Goal: Complete application form: Complete application form

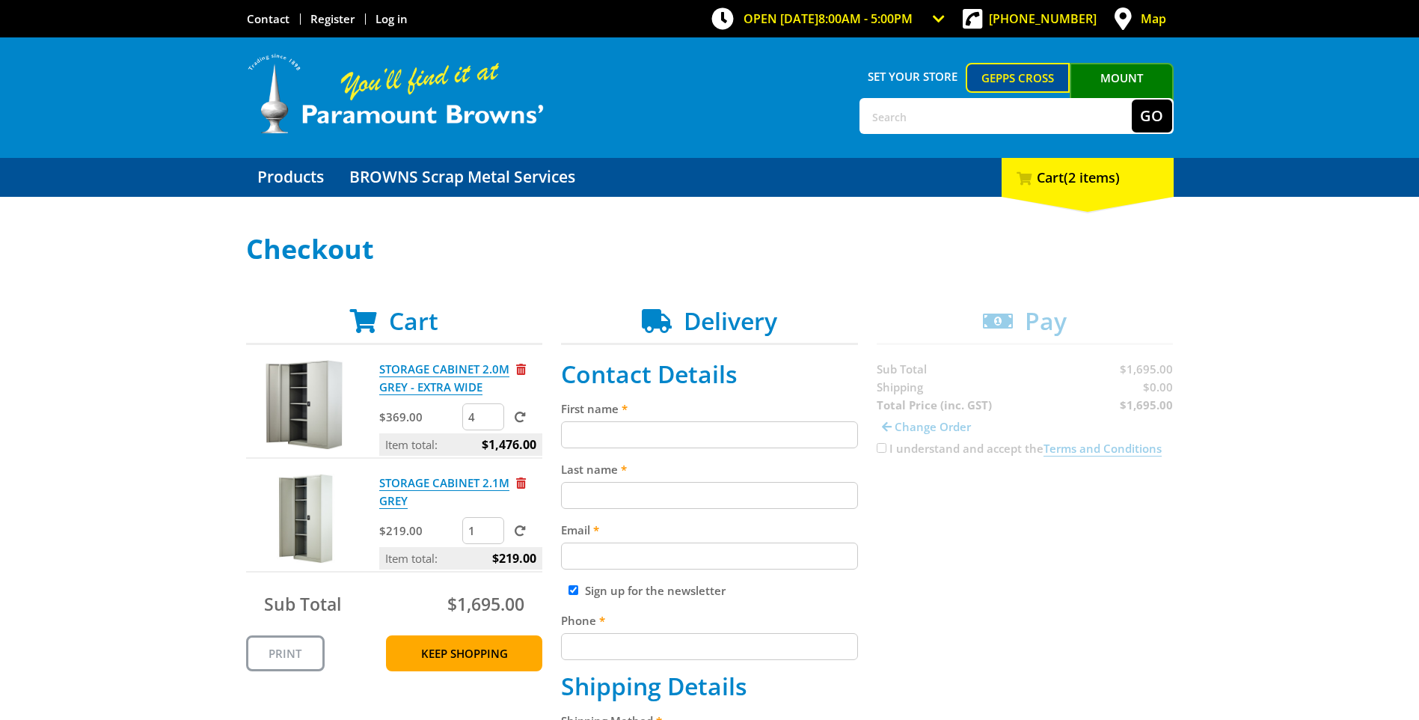
click at [622, 436] on input "First name" at bounding box center [709, 434] width 297 height 27
type input "Rhianna"
click at [569, 492] on input "Last name" at bounding box center [709, 495] width 297 height 27
type input "[PERSON_NAME]"
click at [580, 558] on input "Email" at bounding box center [709, 555] width 297 height 27
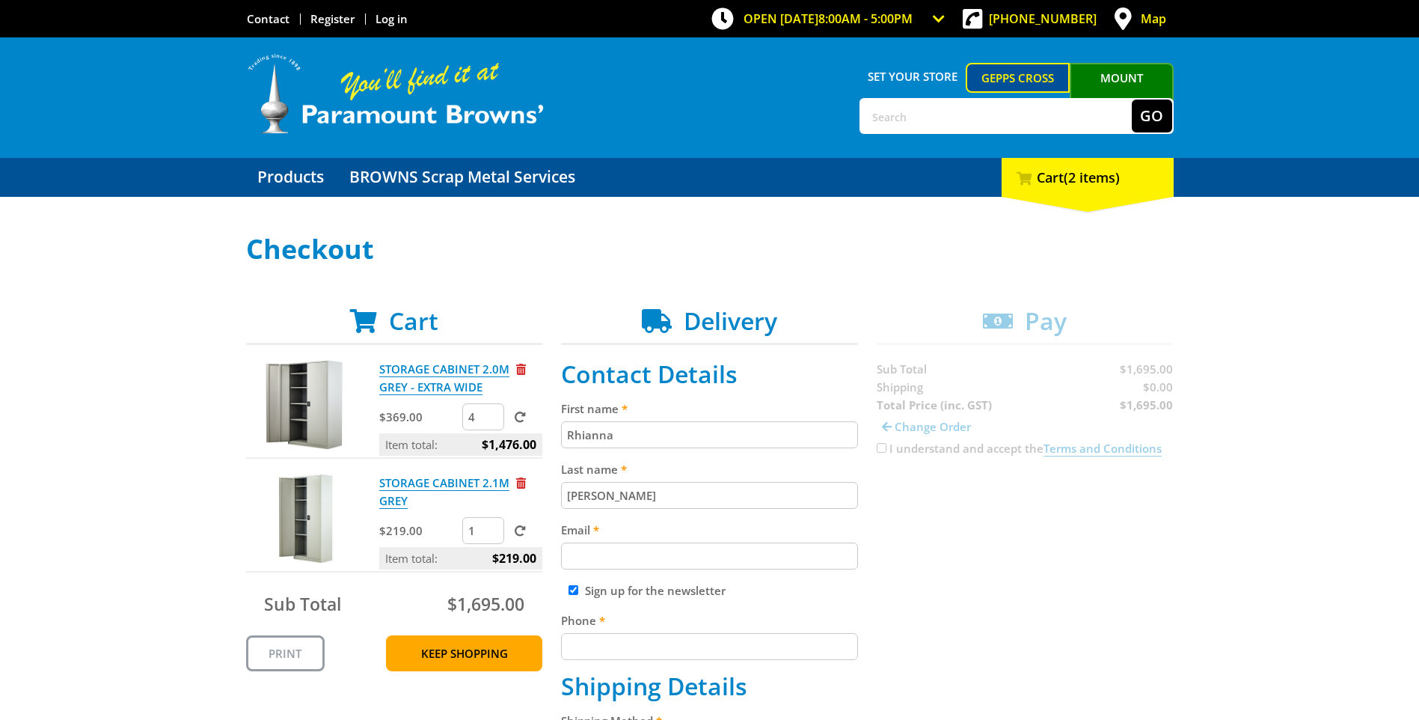
type input "[EMAIL_ADDRESS][DOMAIN_NAME]"
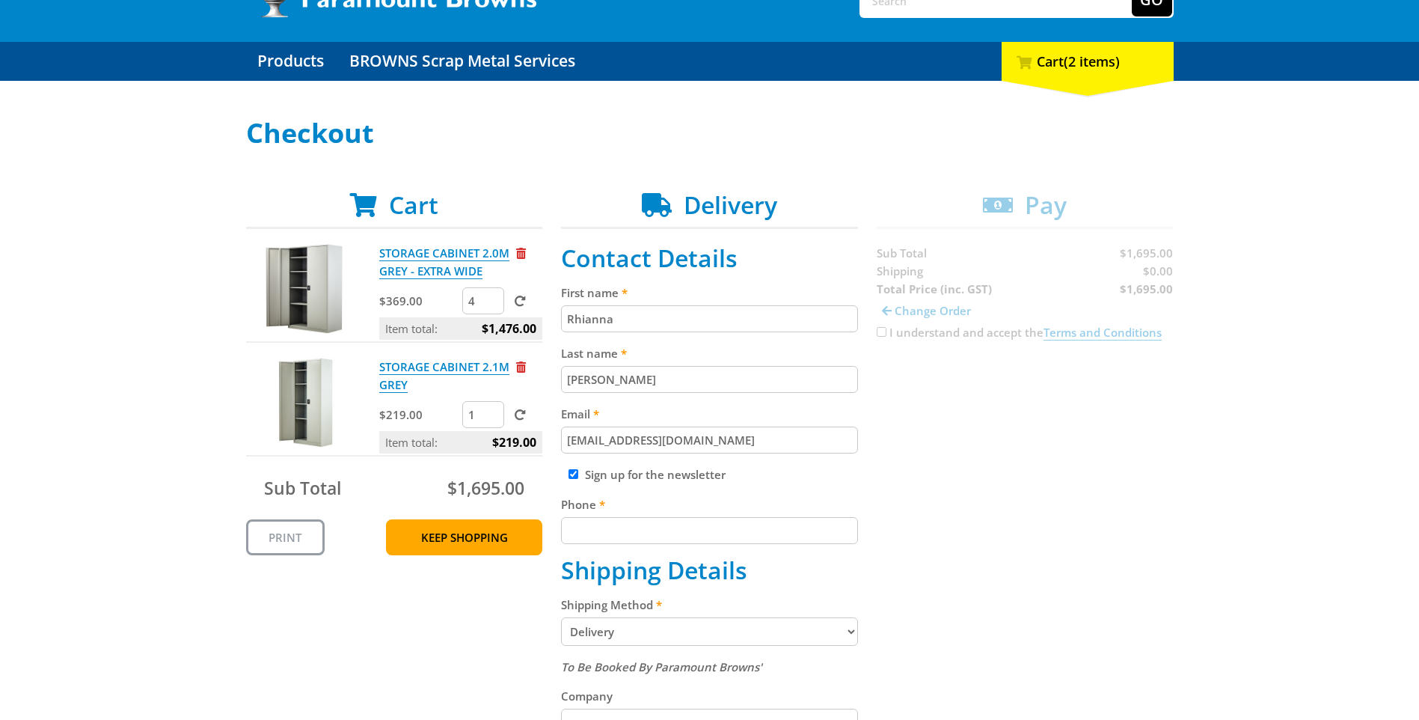
scroll to position [150, 0]
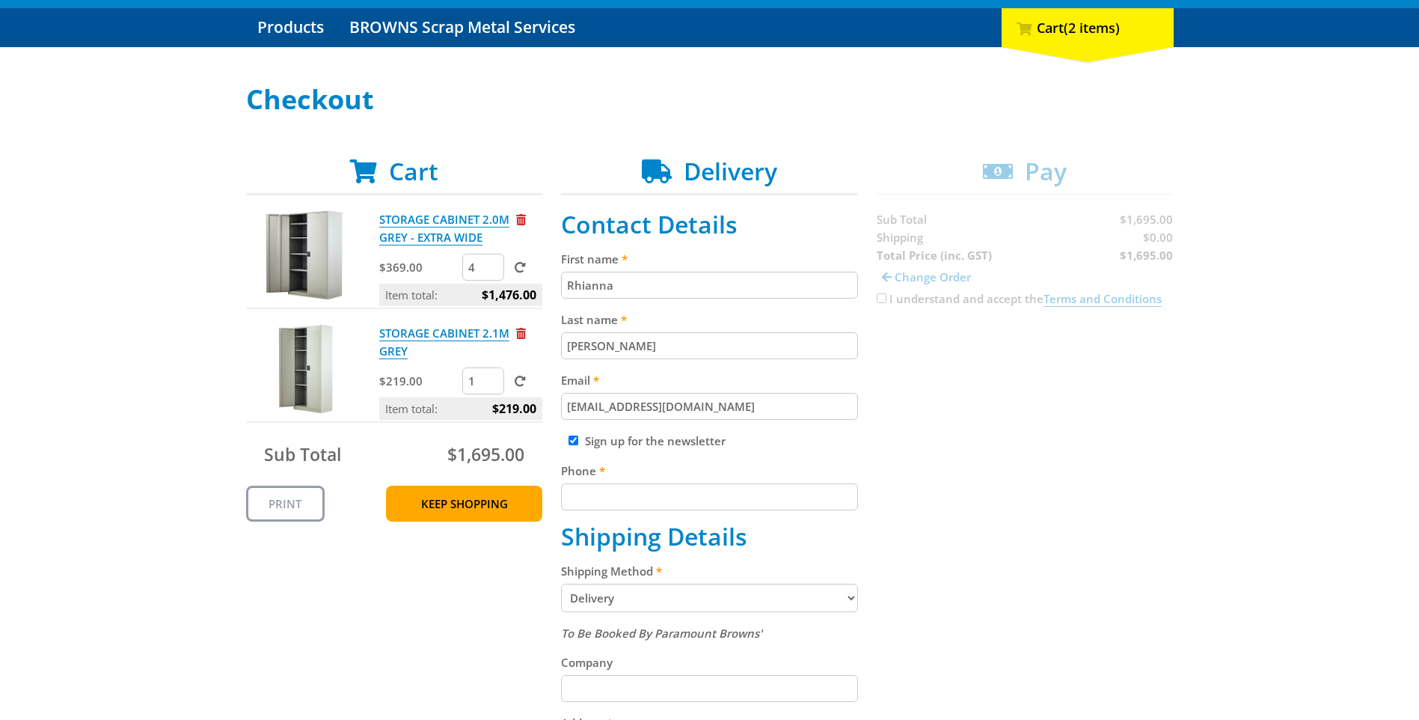
click at [650, 494] on input "Phone" at bounding box center [709, 496] width 297 height 27
type input "0404478773"
type input "[STREET_ADDRESS][PERSON_NAME]"
type input "[GEOGRAPHIC_DATA]"
type input "5006"
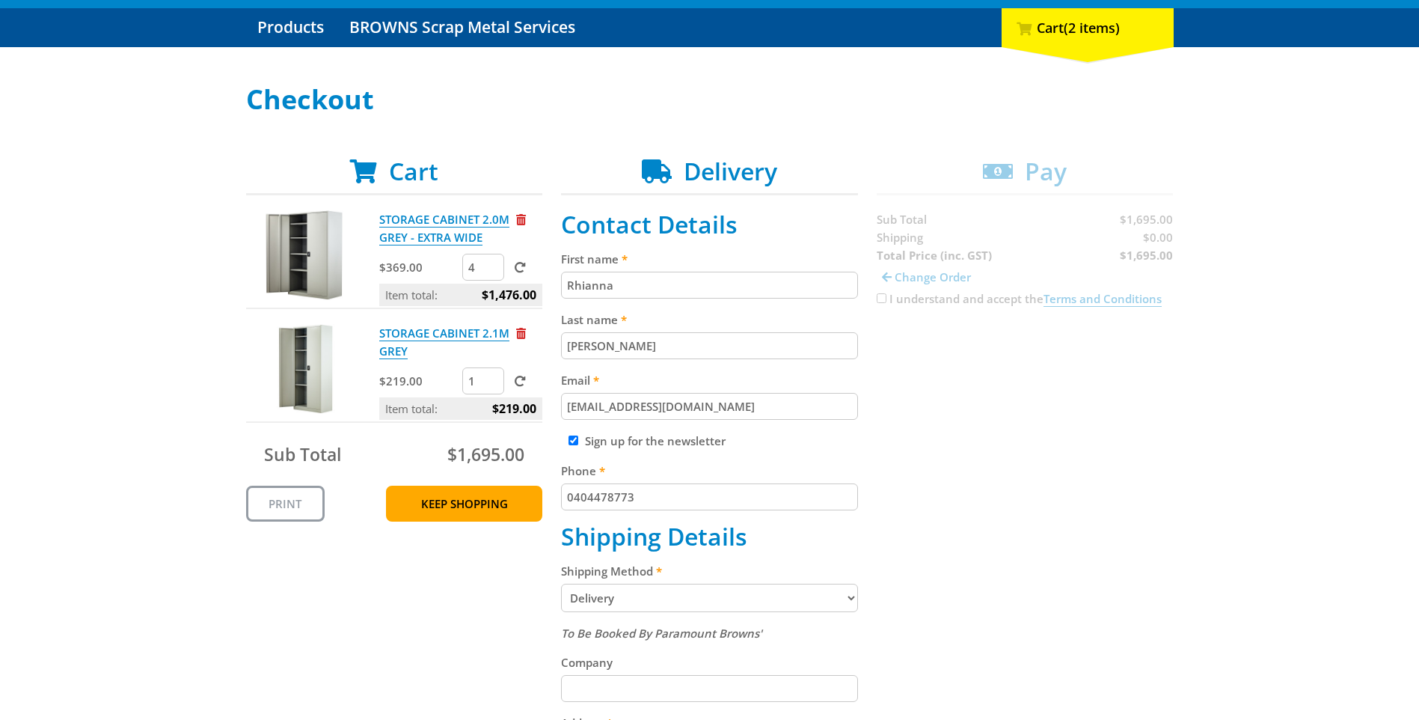
select select "SA"
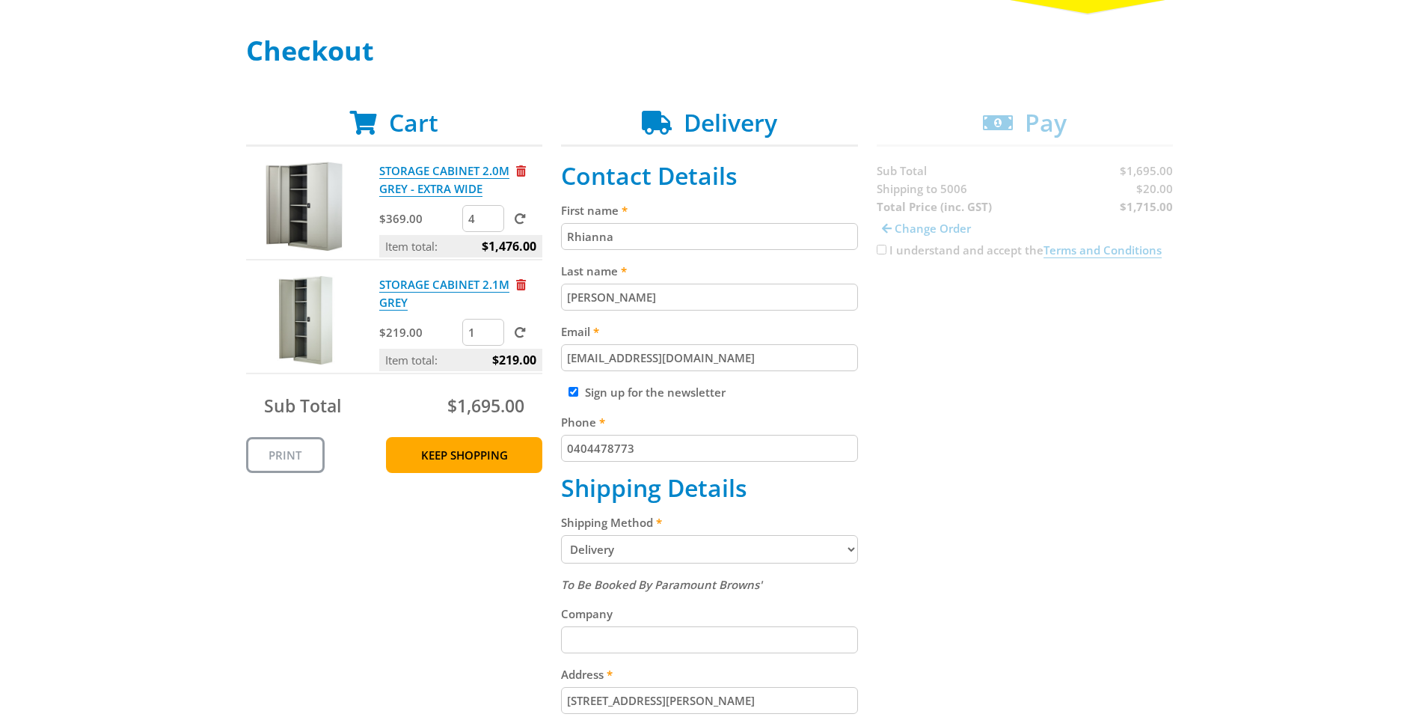
scroll to position [224, 0]
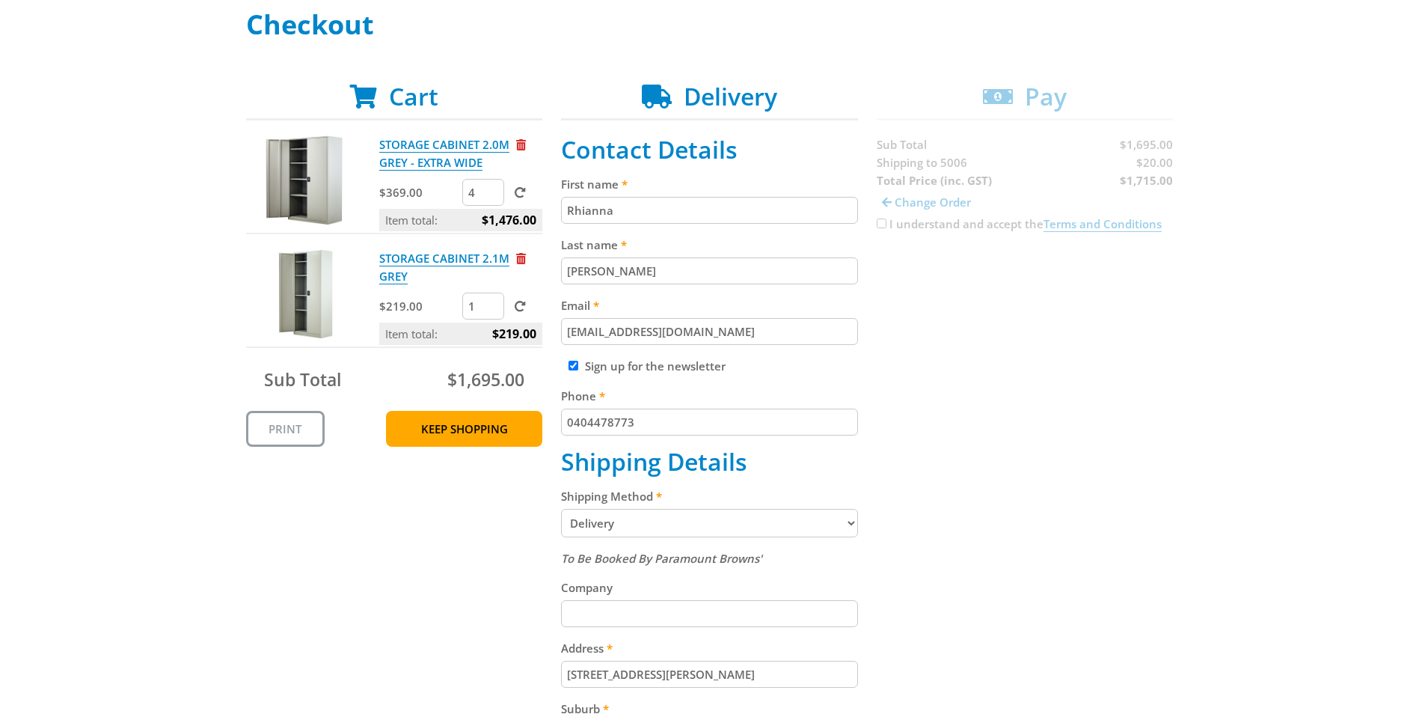
click at [658, 524] on select "Pickup from Gepps Cross Delivery" at bounding box center [709, 523] width 297 height 28
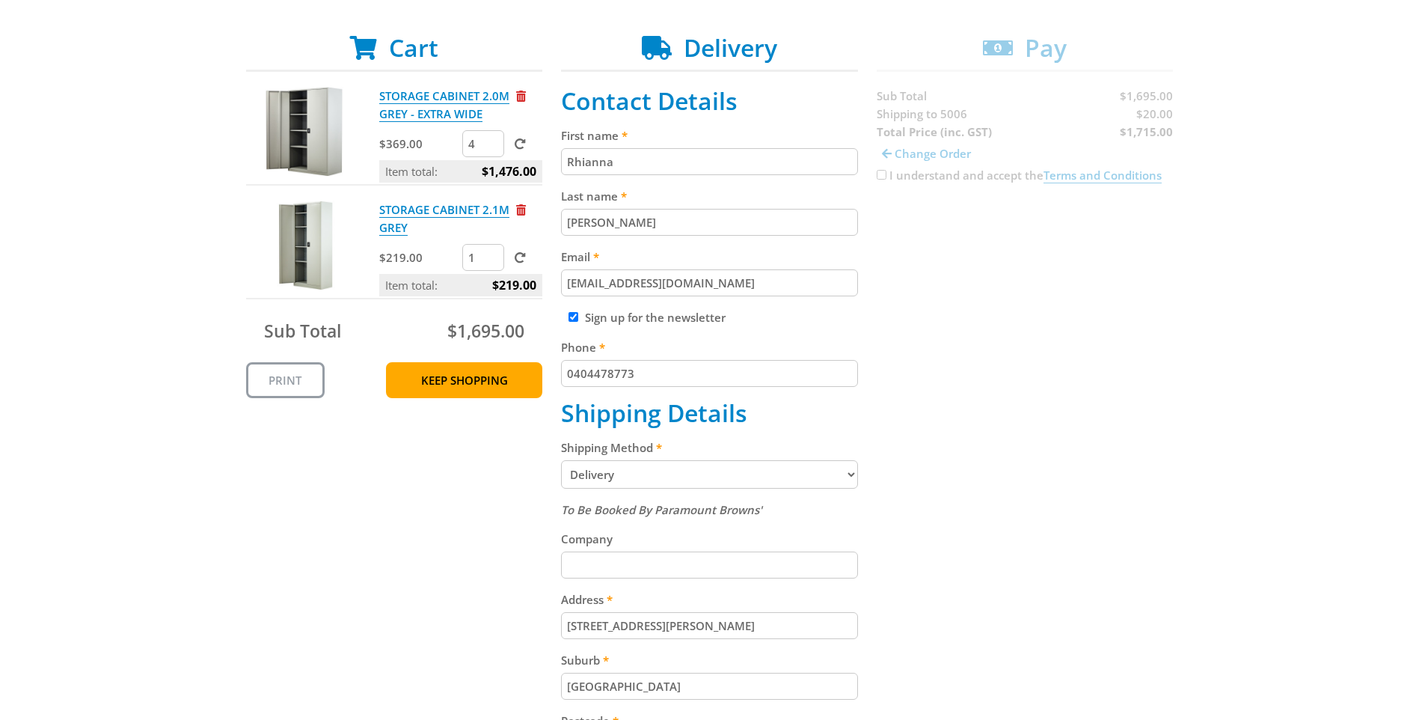
scroll to position [299, 0]
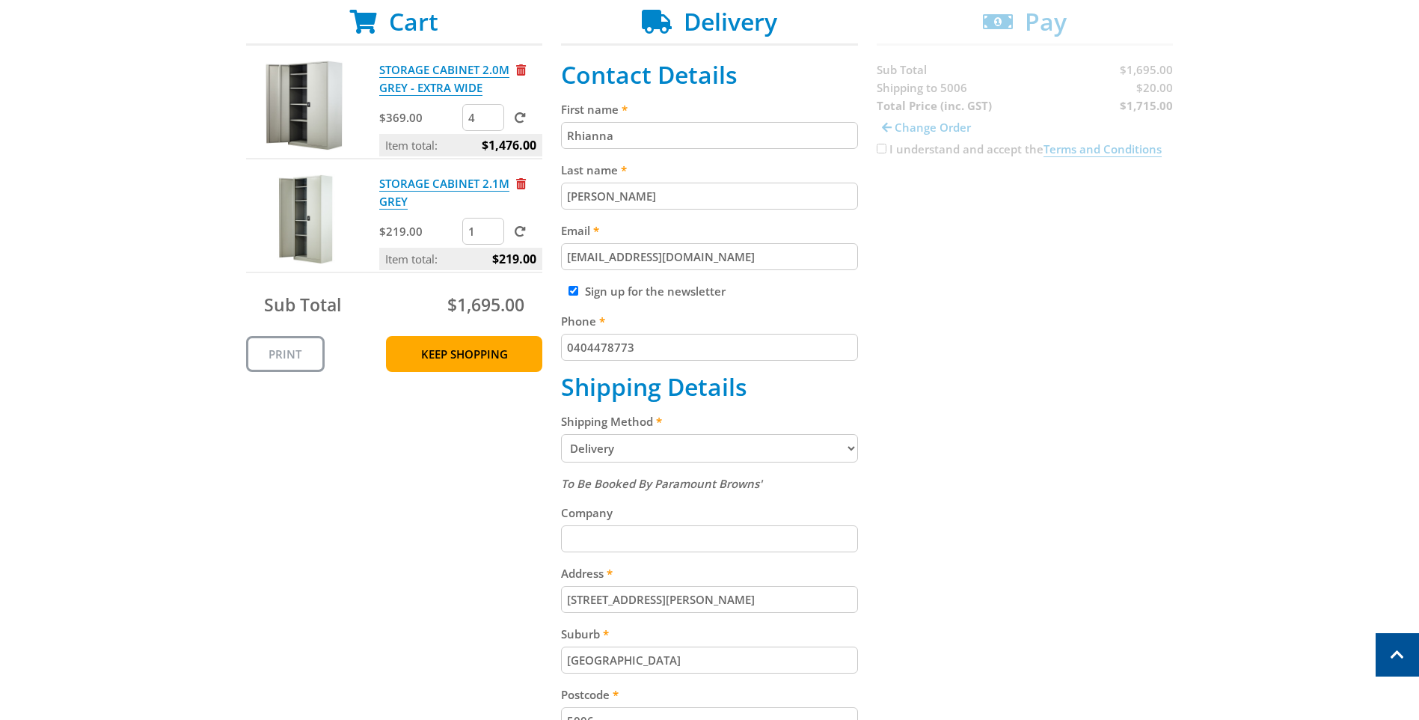
click at [673, 591] on input "[STREET_ADDRESS][PERSON_NAME]" at bounding box center [709, 599] width 297 height 27
click at [674, 592] on input "[STREET_ADDRESS][PERSON_NAME]" at bounding box center [709, 599] width 297 height 27
paste input "[STREET_ADDRESS][PERSON_NAME][PERSON_NAME]"
type input "[STREET_ADDRESS][PERSON_NAME]"
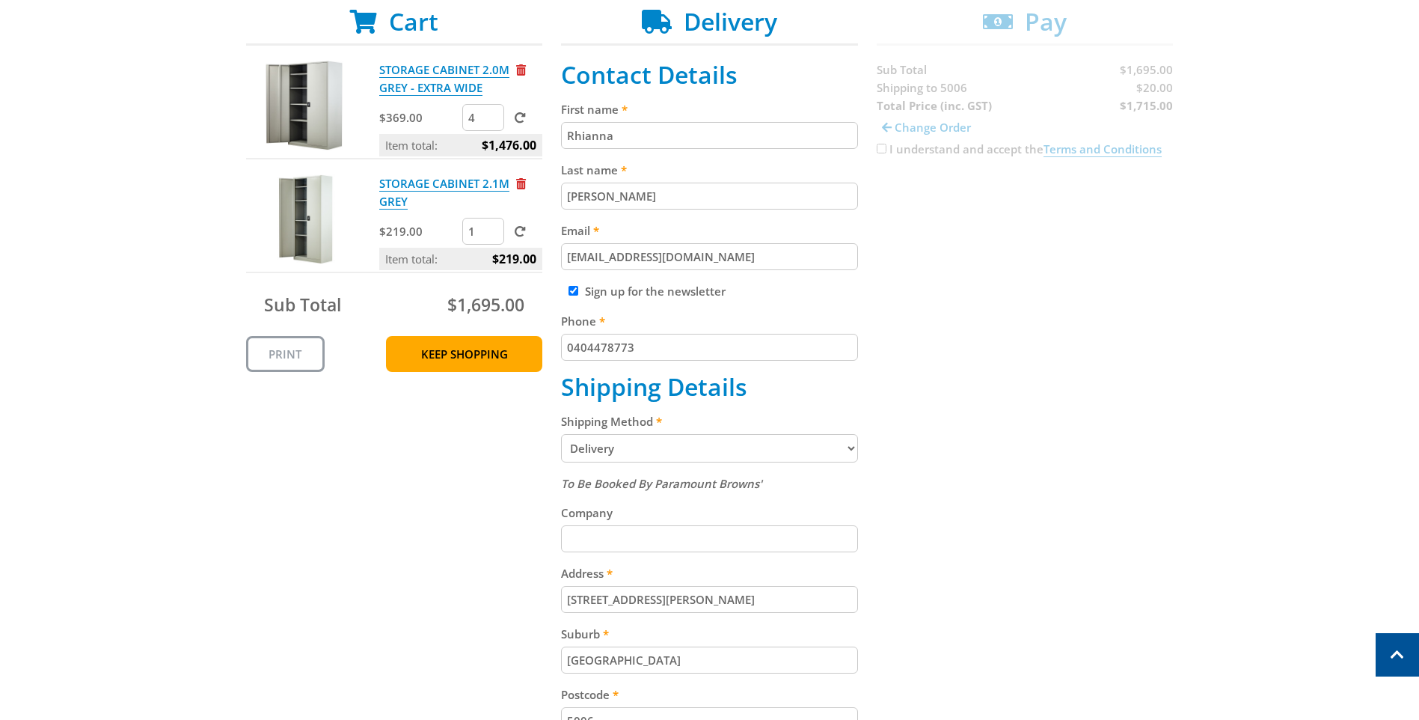
click at [693, 661] on input "[GEOGRAPHIC_DATA]" at bounding box center [709, 659] width 297 height 27
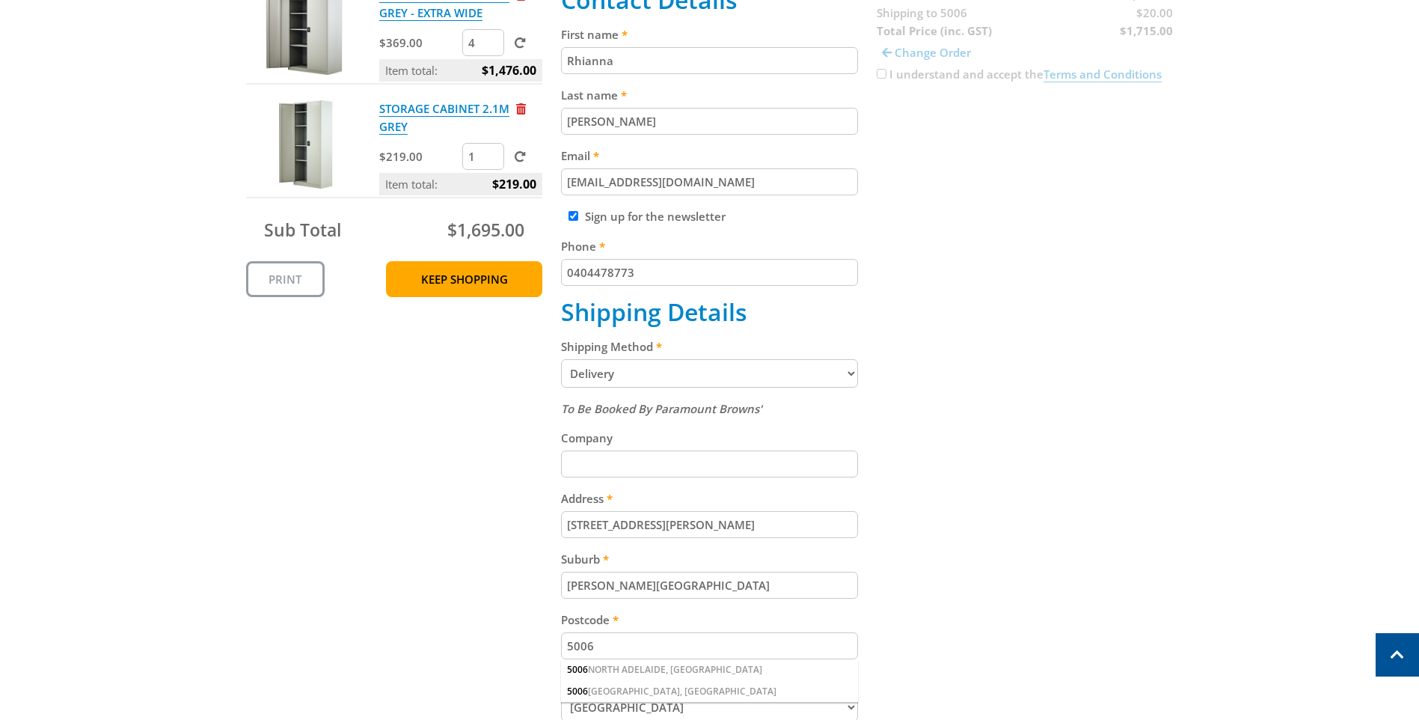
scroll to position [449, 0]
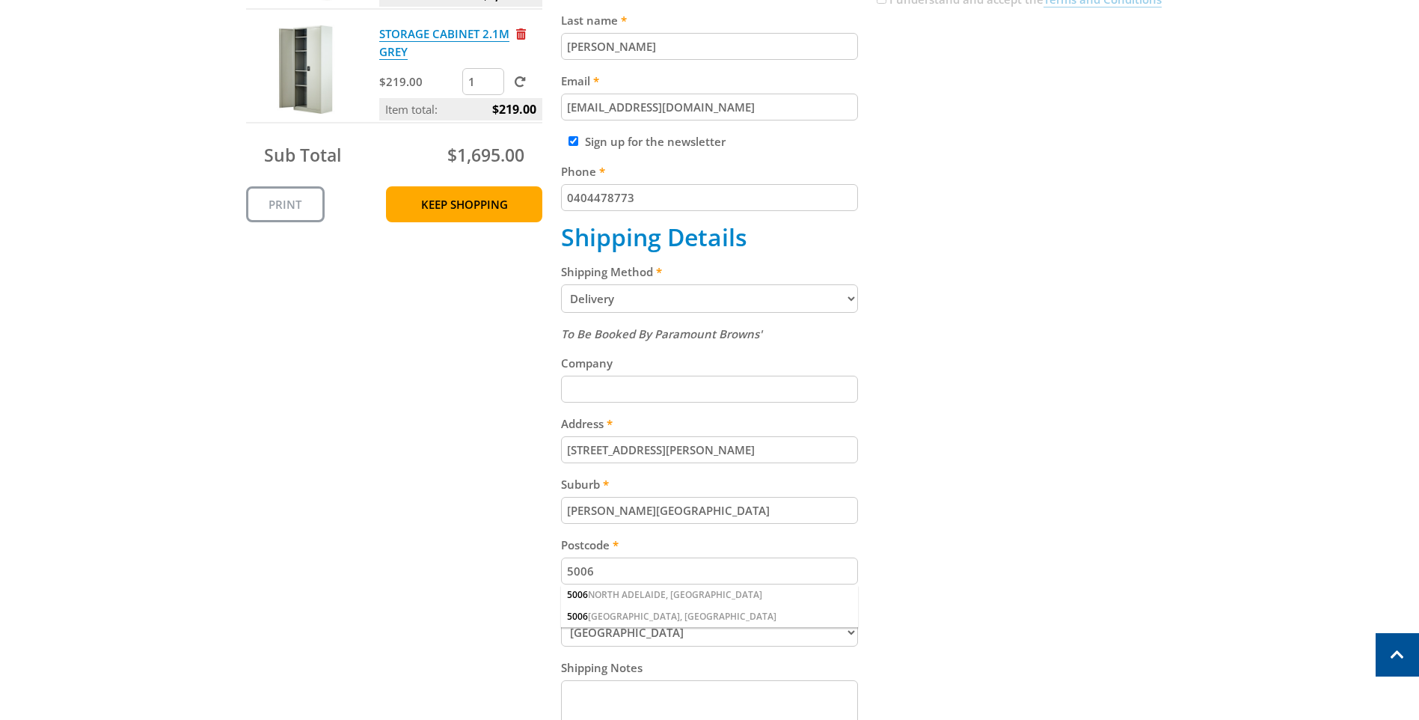
type input "[PERSON_NAME][GEOGRAPHIC_DATA]"
click at [631, 567] on input "5006" at bounding box center [709, 570] width 297 height 27
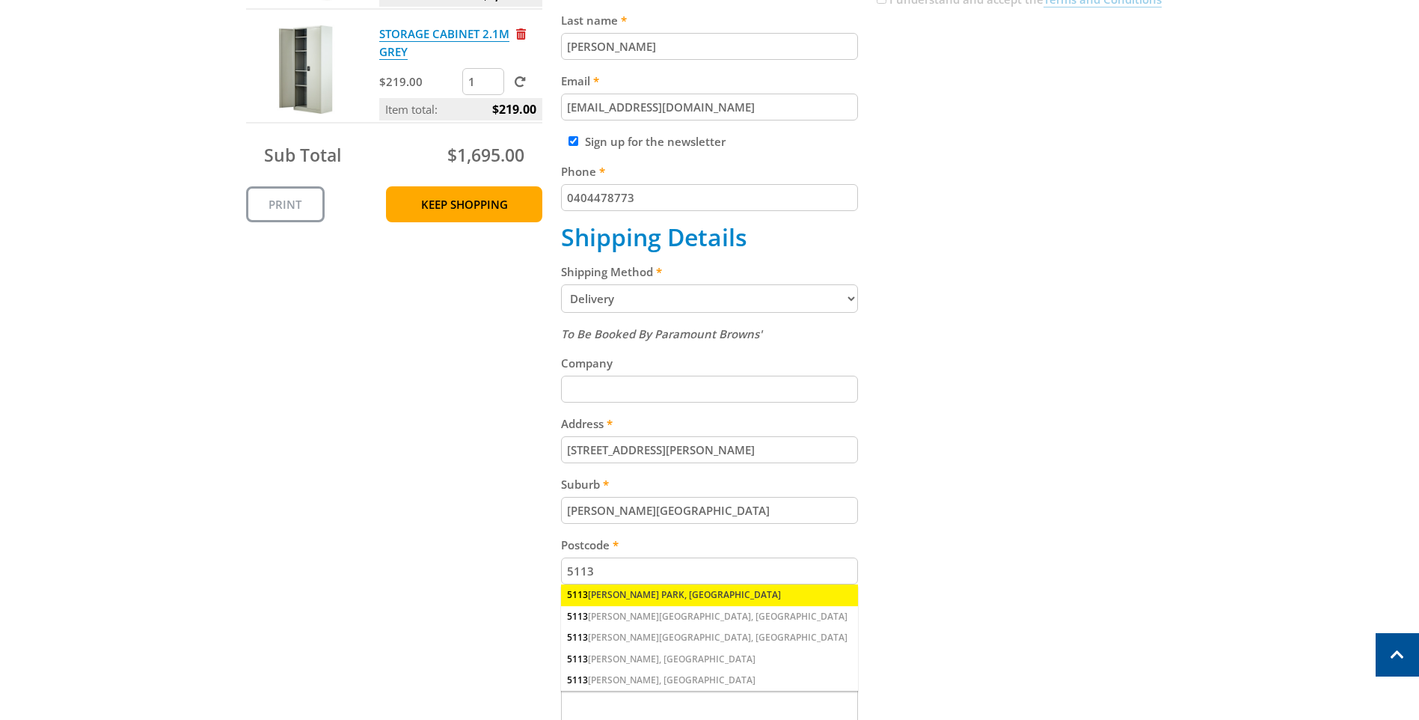
type input "5113"
click at [649, 595] on div "[STREET_ADDRESS][PERSON_NAME]" at bounding box center [709, 594] width 297 height 21
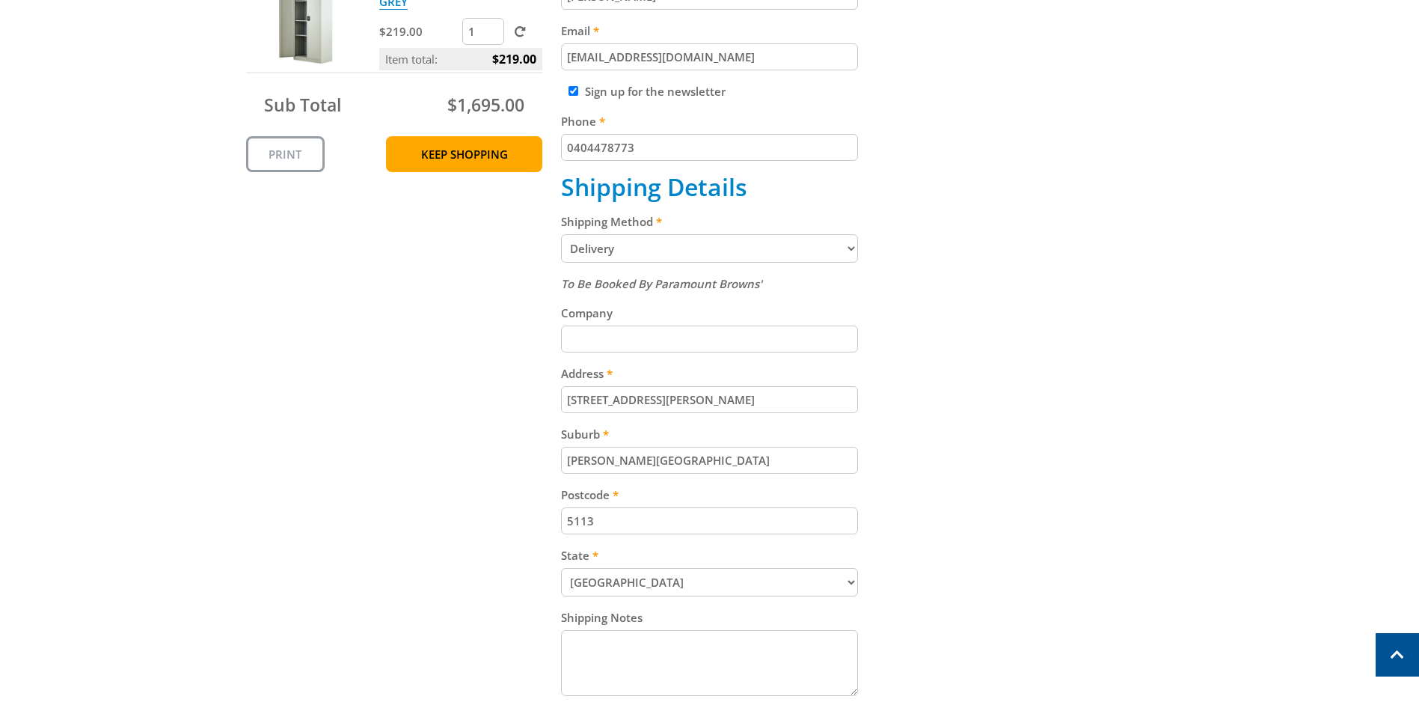
scroll to position [524, 0]
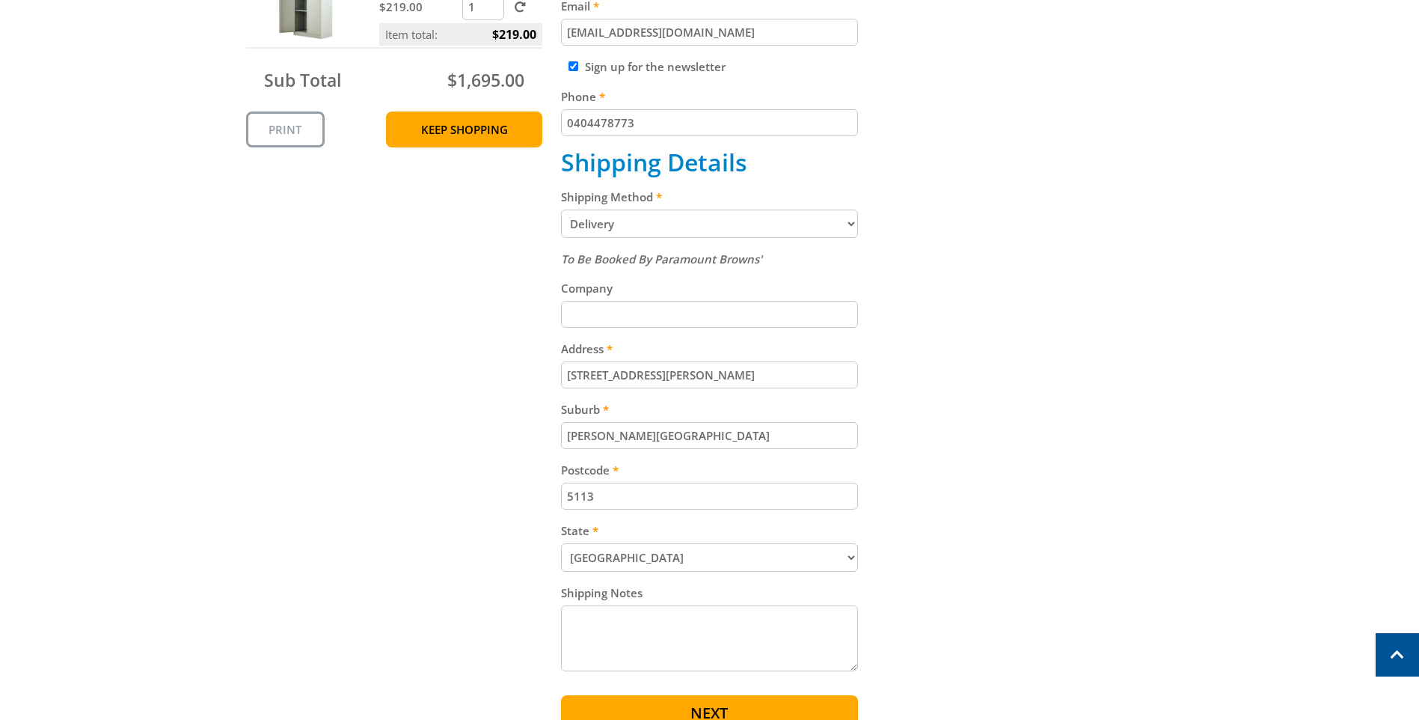
click at [659, 633] on textarea "Shipping Notes" at bounding box center [709, 638] width 297 height 66
click at [619, 616] on textarea "Delivery to Pom Pom" at bounding box center [709, 638] width 297 height 66
click at [717, 635] on textarea "Delivery for Pom Pom" at bounding box center [709, 638] width 297 height 66
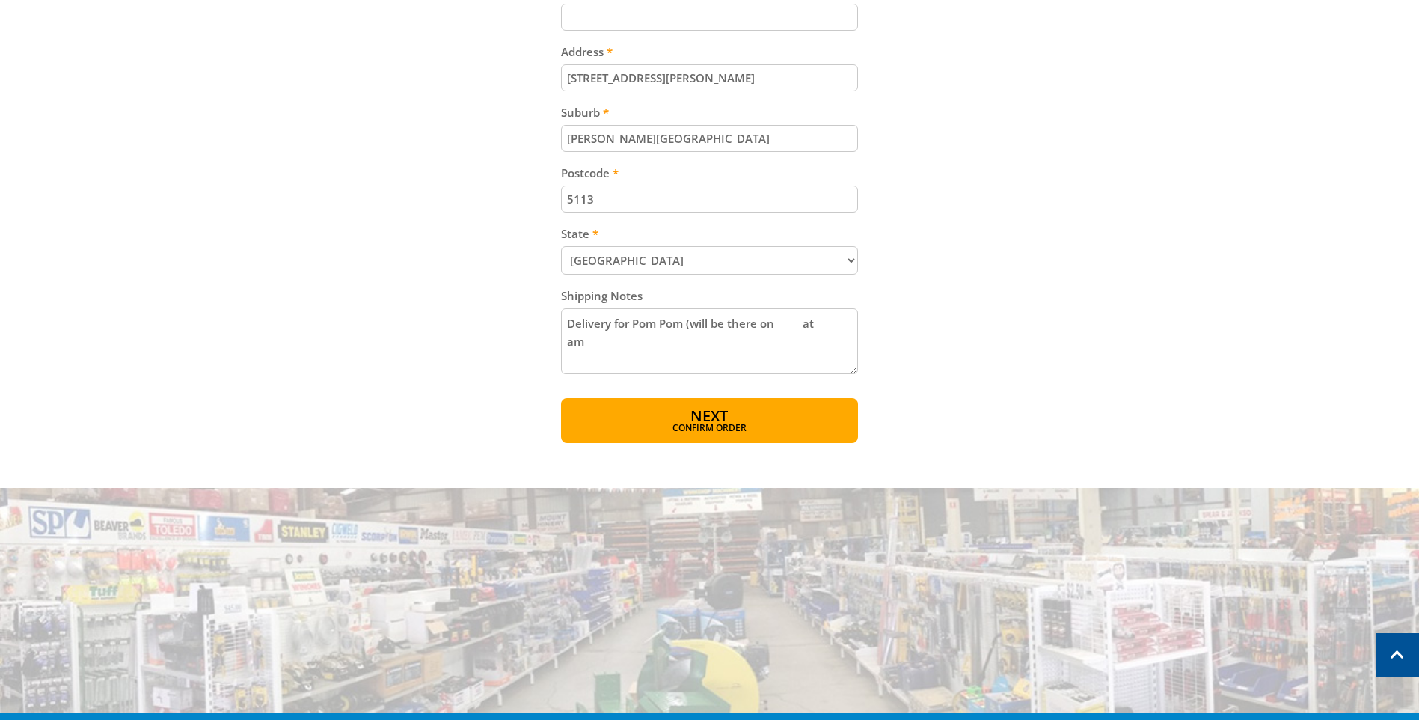
scroll to position [823, 0]
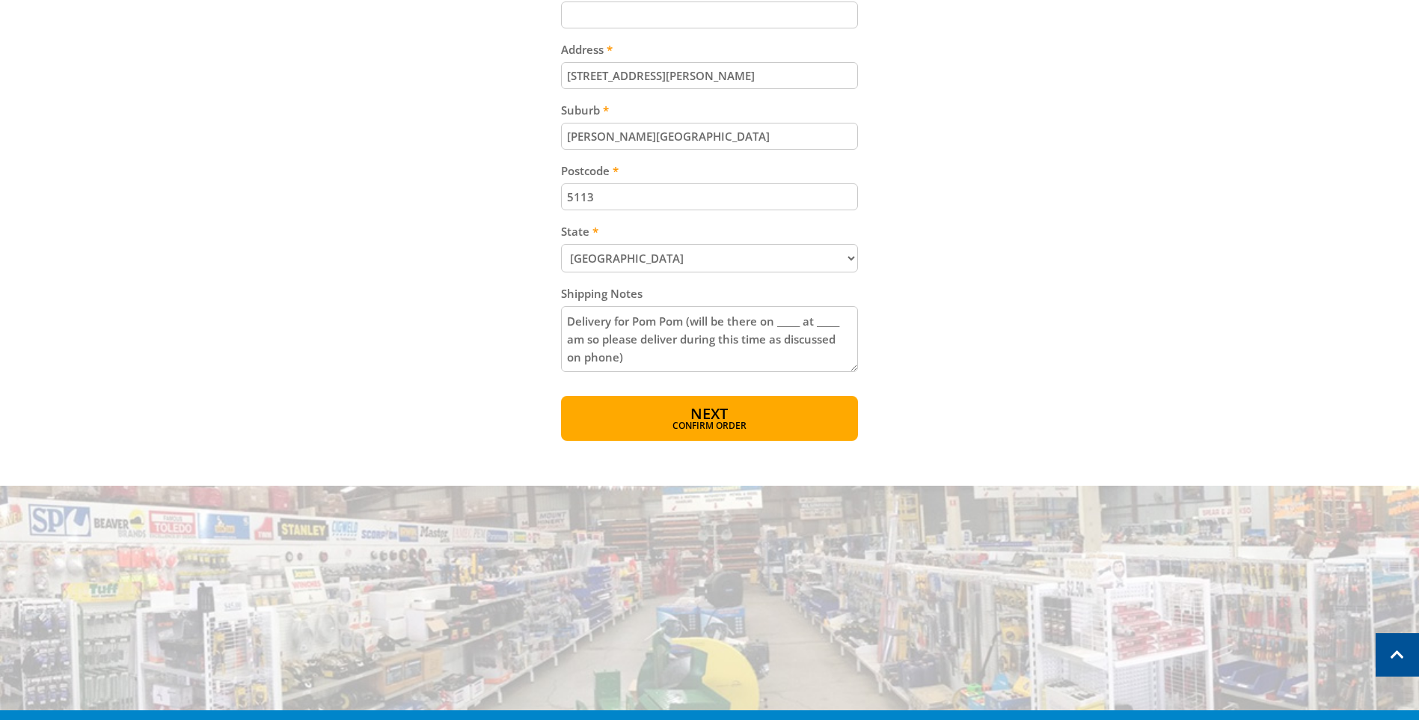
type textarea "Delivery for Pom Pom (will be there on _____ at _____ am so please deliver duri…"
